Goal: Check status: Check status

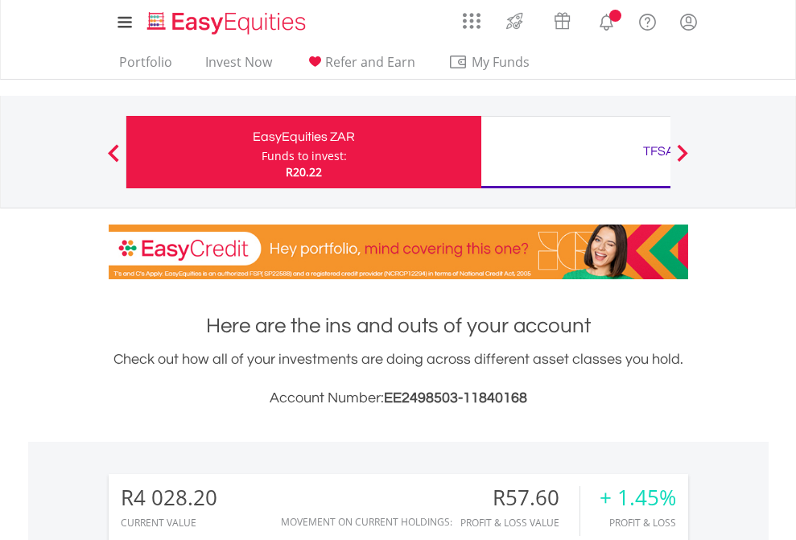
scroll to position [155, 253]
click at [262, 152] on div "Funds to invest:" at bounding box center [304, 156] width 85 height 16
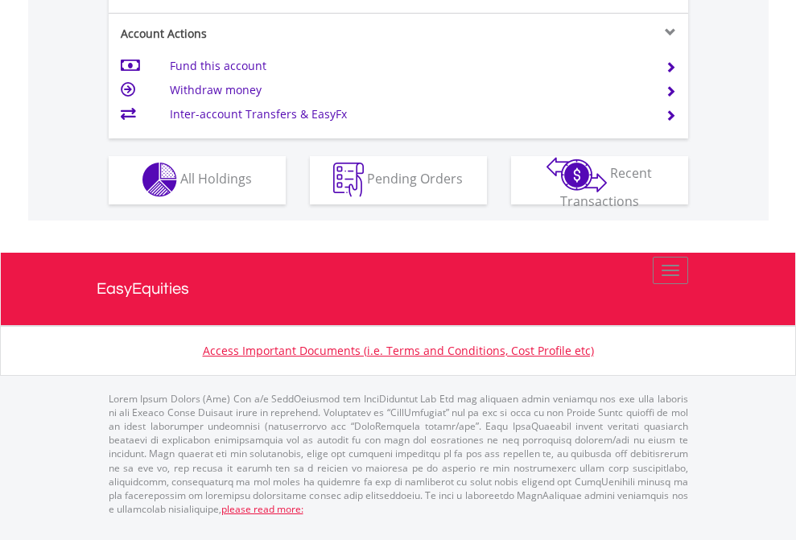
scroll to position [1505, 0]
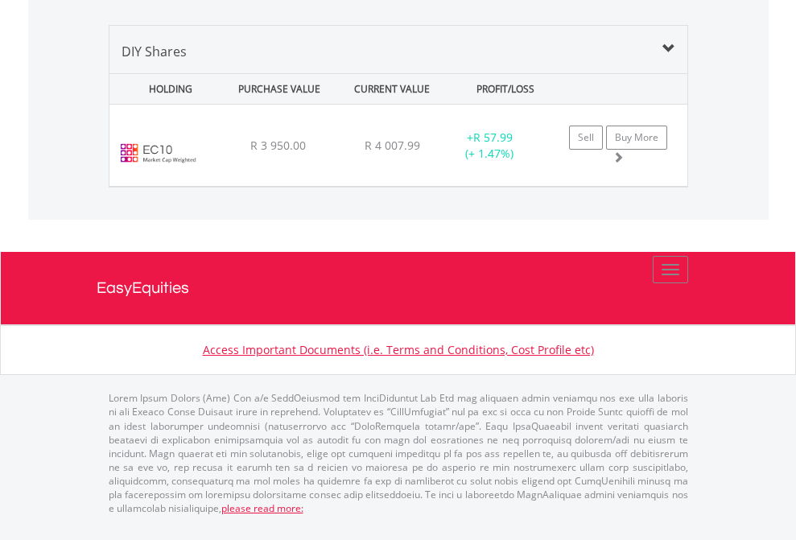
scroll to position [155, 253]
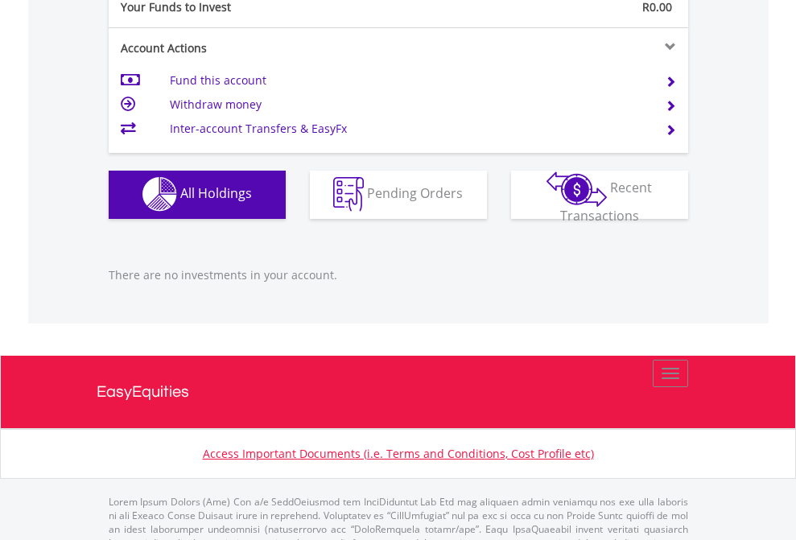
scroll to position [1593, 0]
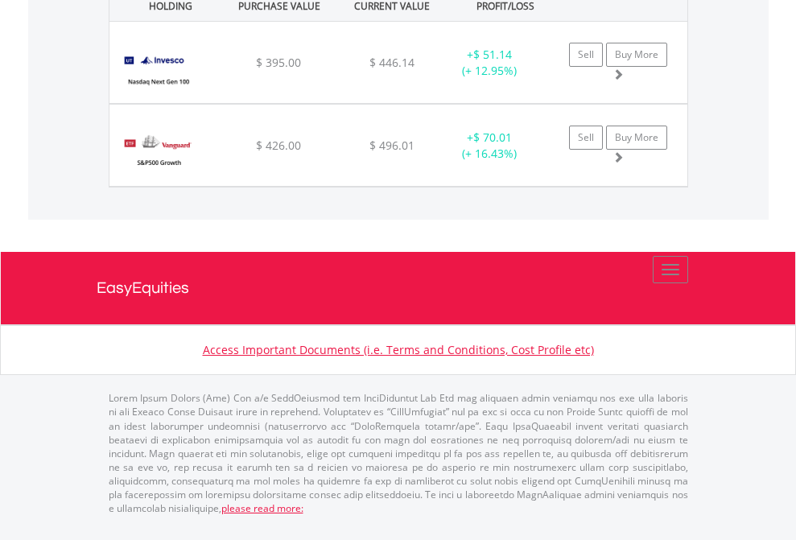
scroll to position [155, 253]
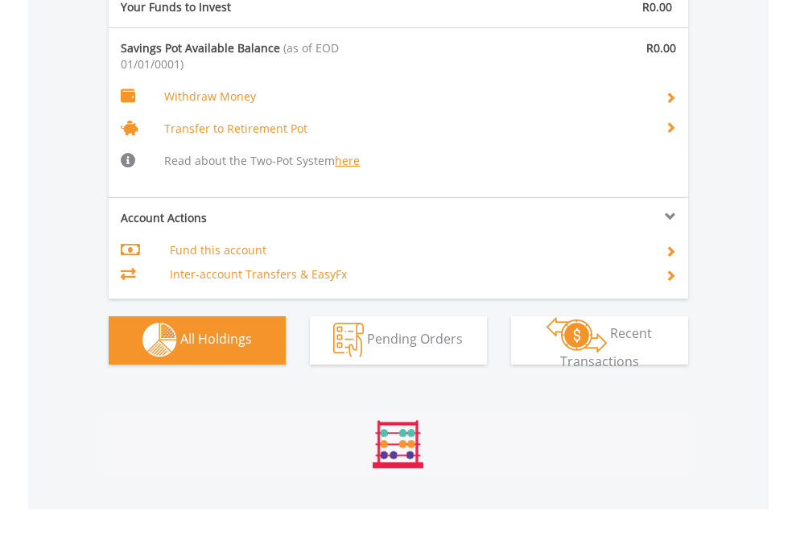
scroll to position [1687, 0]
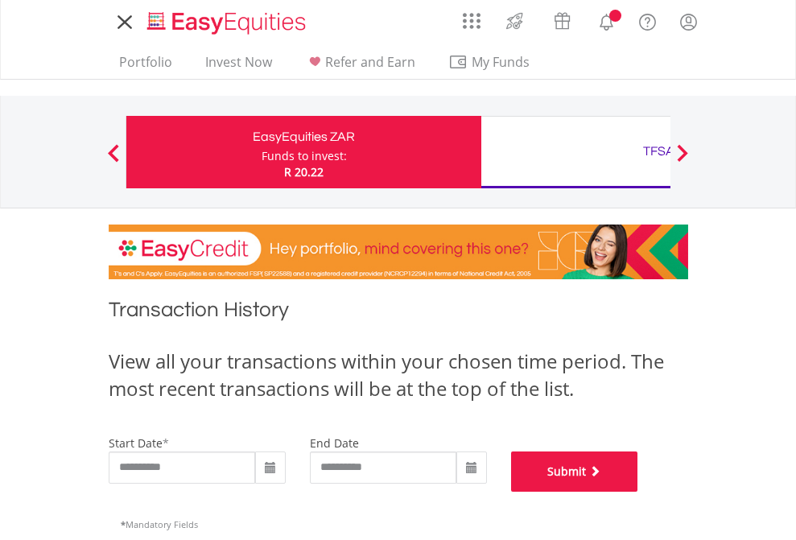
click at [638, 492] on button "Submit" at bounding box center [574, 471] width 127 height 40
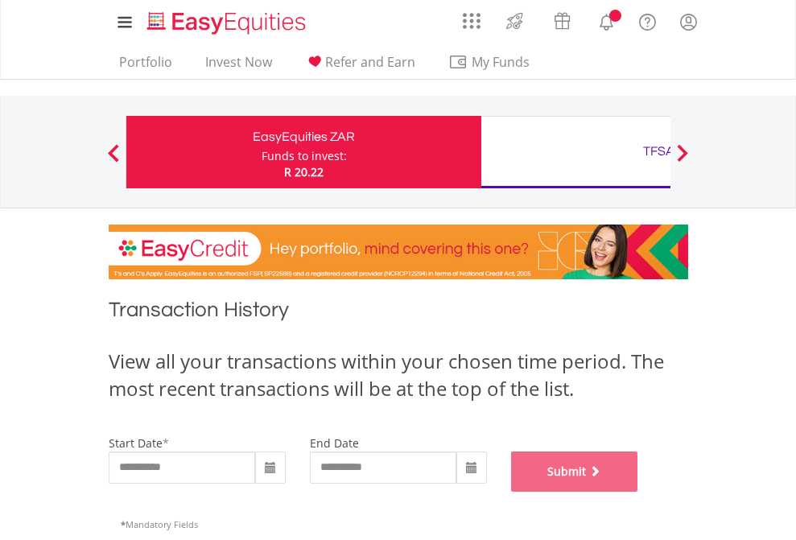
scroll to position [653, 0]
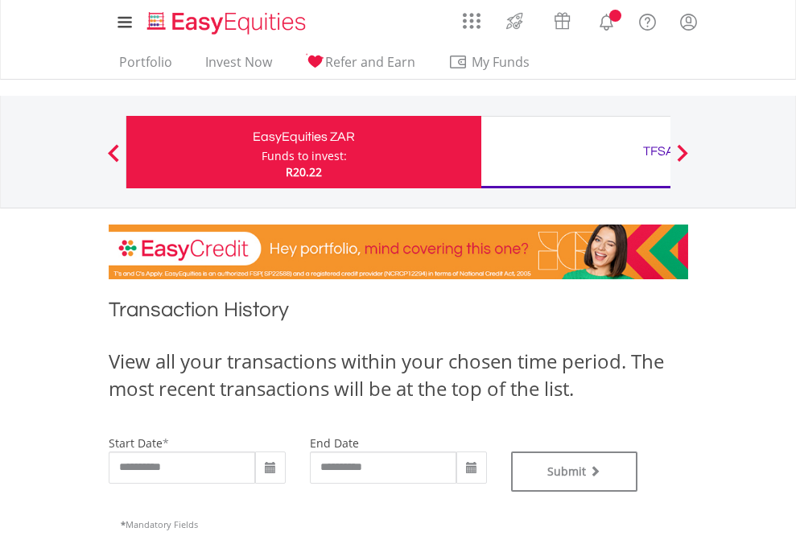
click at [575, 152] on div "TFSA" at bounding box center [659, 151] width 336 height 23
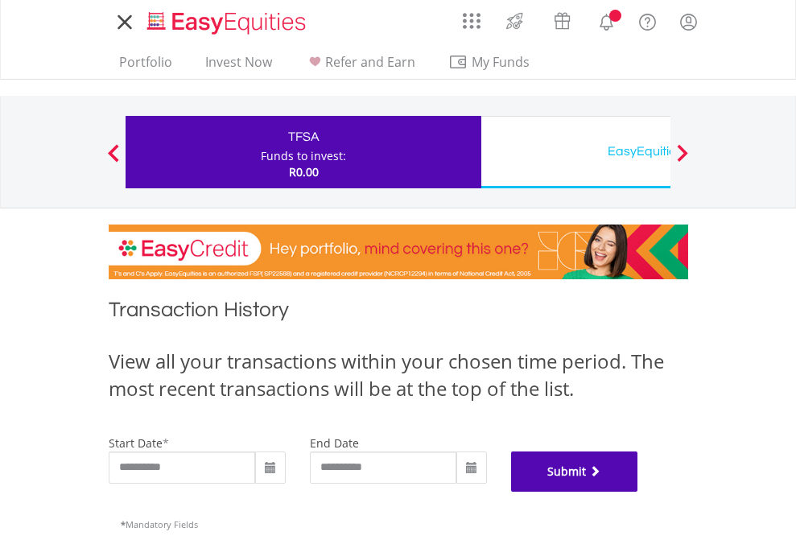
click at [638, 492] on button "Submit" at bounding box center [574, 471] width 127 height 40
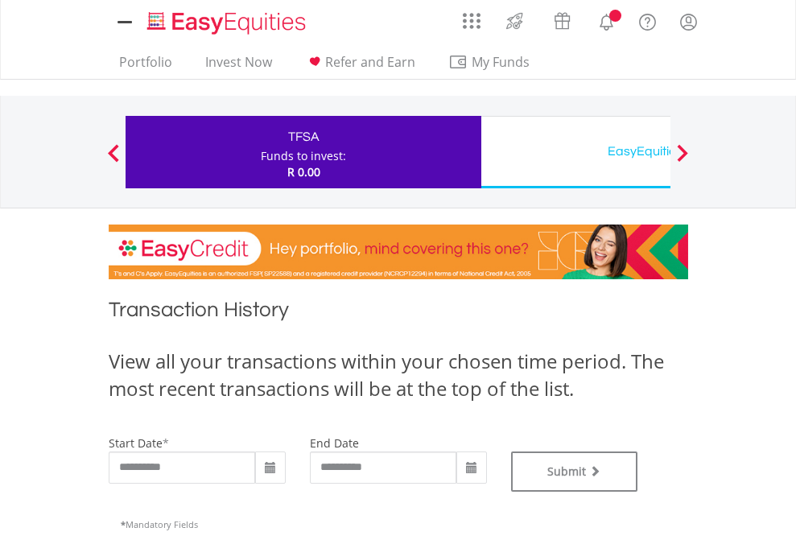
click at [575, 152] on div "EasyEquities USD" at bounding box center [659, 151] width 336 height 23
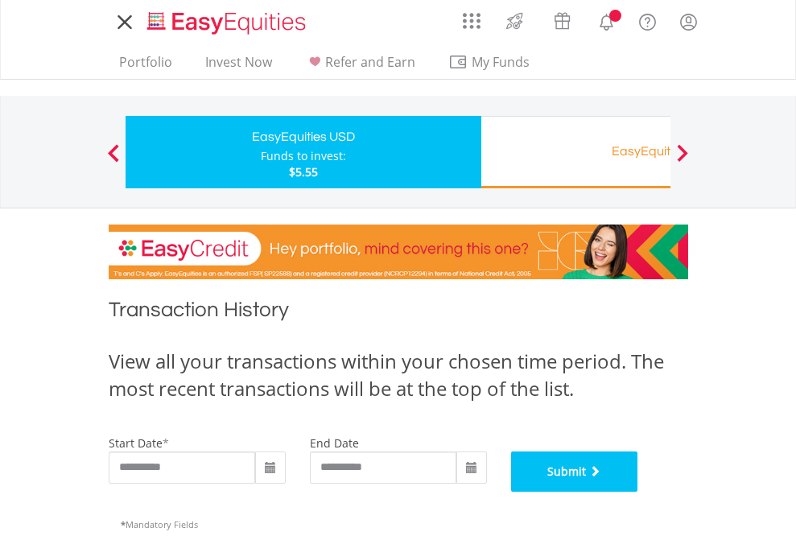
click at [638, 492] on button "Submit" at bounding box center [574, 471] width 127 height 40
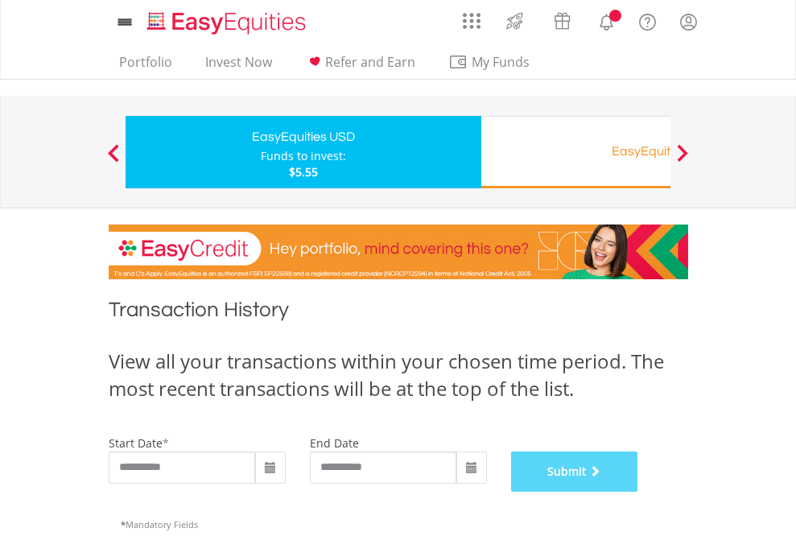
scroll to position [653, 0]
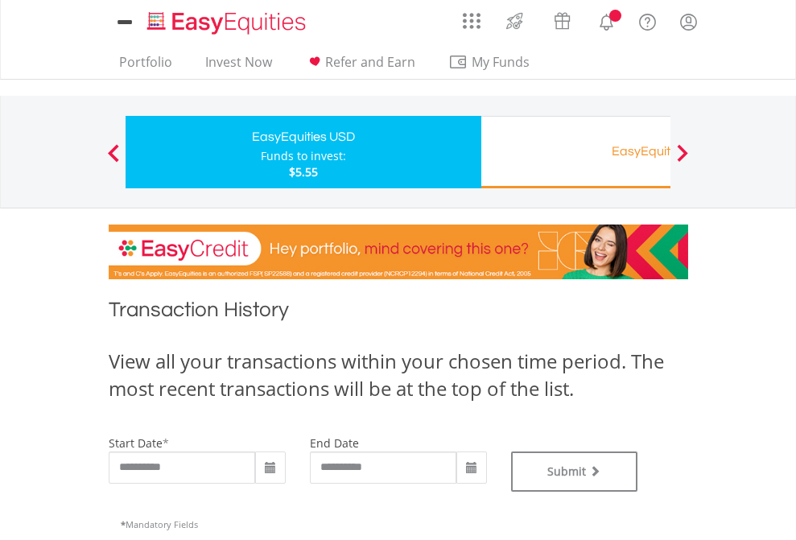
click at [575, 152] on div "EasyEquities RA" at bounding box center [659, 151] width 336 height 23
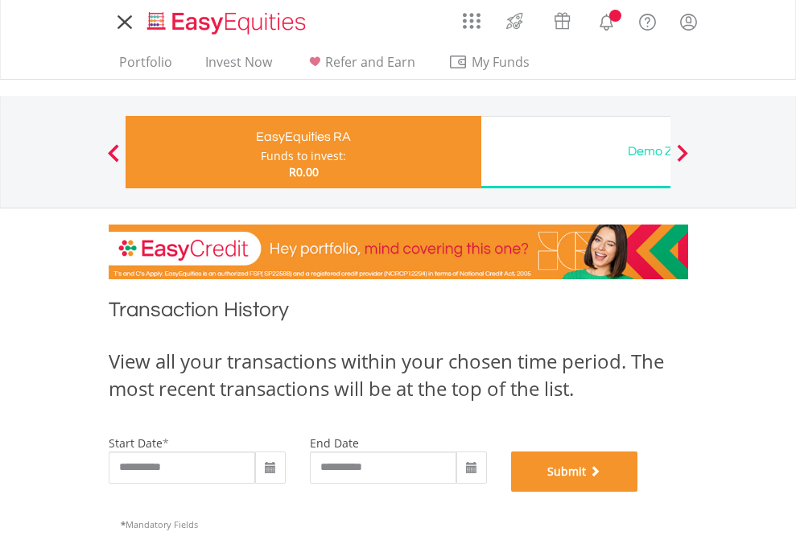
click at [638, 492] on button "Submit" at bounding box center [574, 471] width 127 height 40
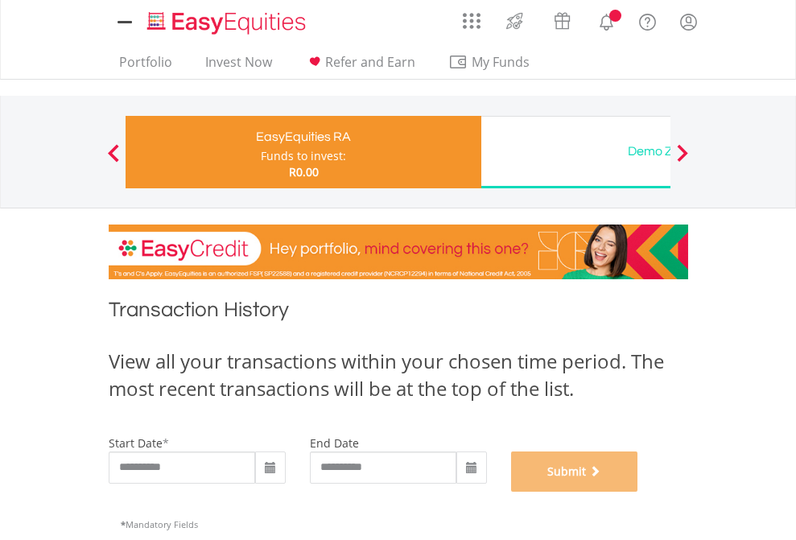
scroll to position [653, 0]
